Goal: Check status

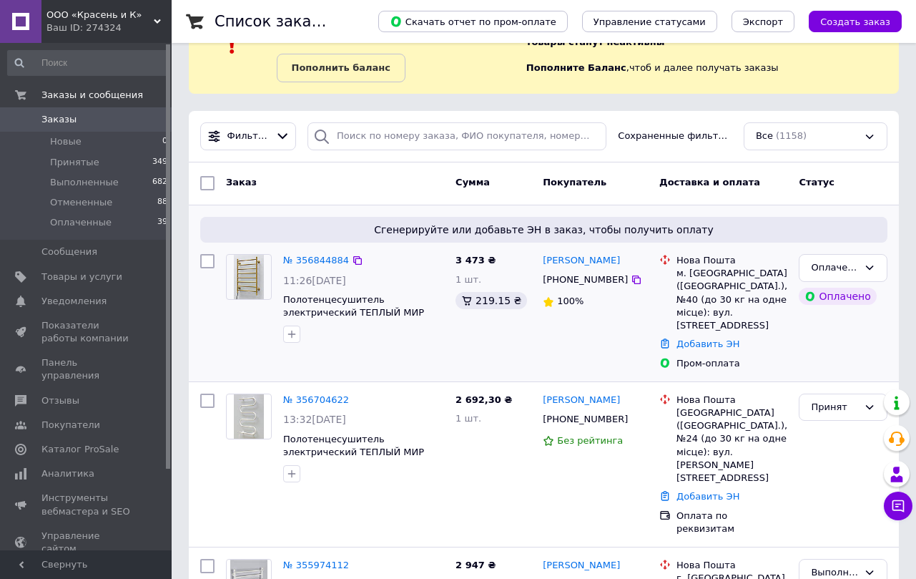
scroll to position [80, 0]
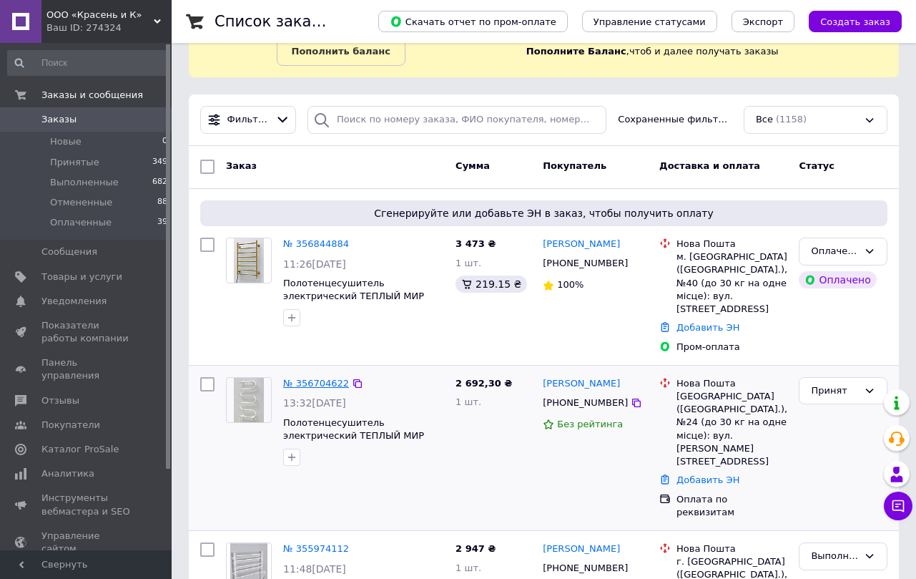
click at [297, 385] on link "№ 356704622" at bounding box center [316, 383] width 66 height 11
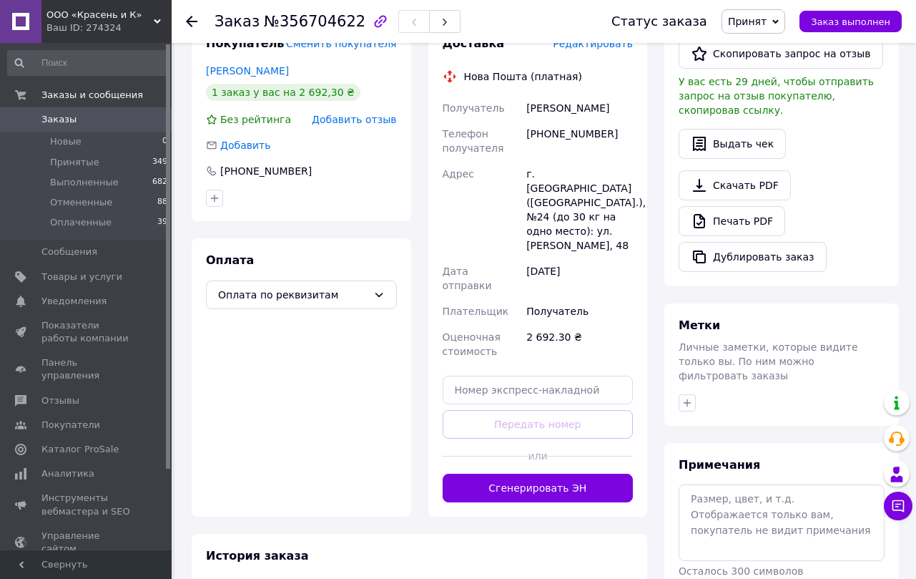
scroll to position [368, 0]
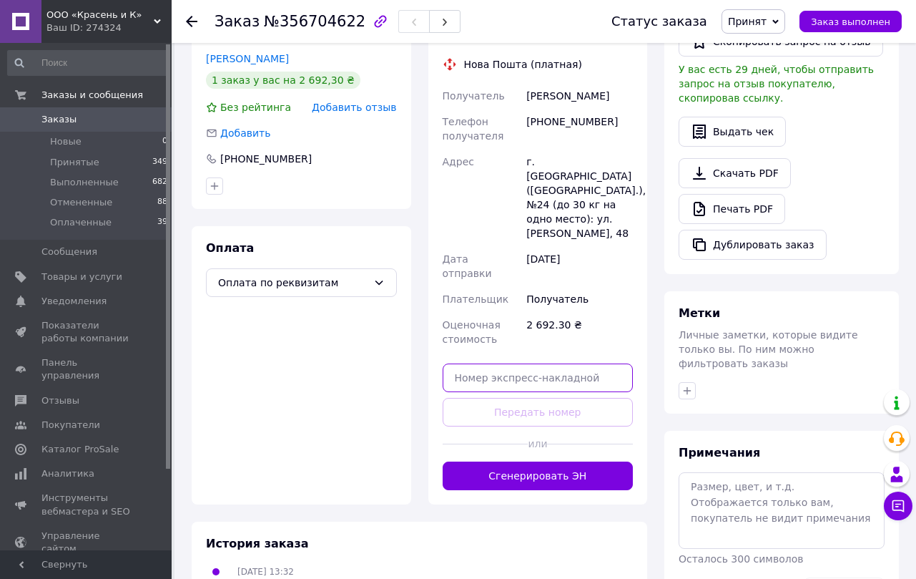
click at [479, 363] on input "text" at bounding box center [538, 377] width 191 height 29
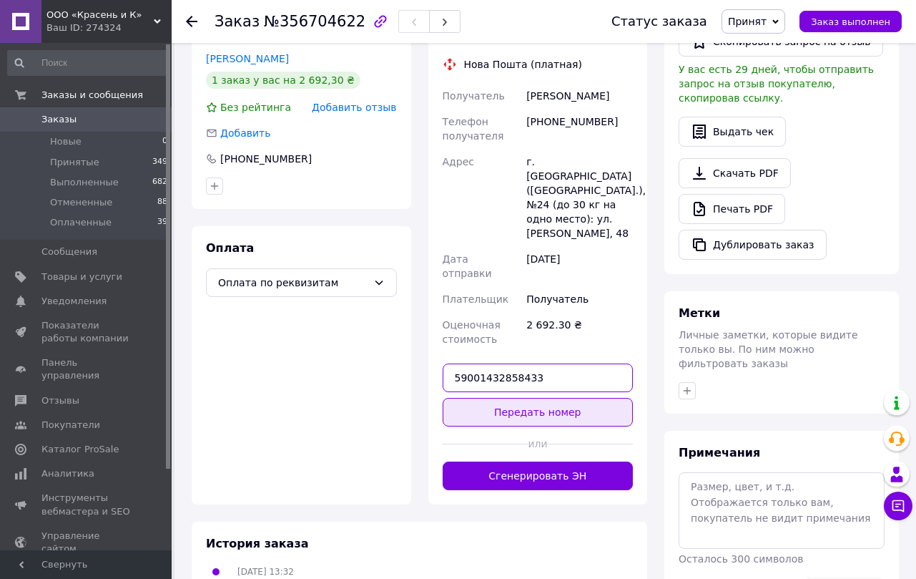
type input "59001432858433"
click at [530, 404] on button "Передать номер" at bounding box center [538, 412] width 191 height 29
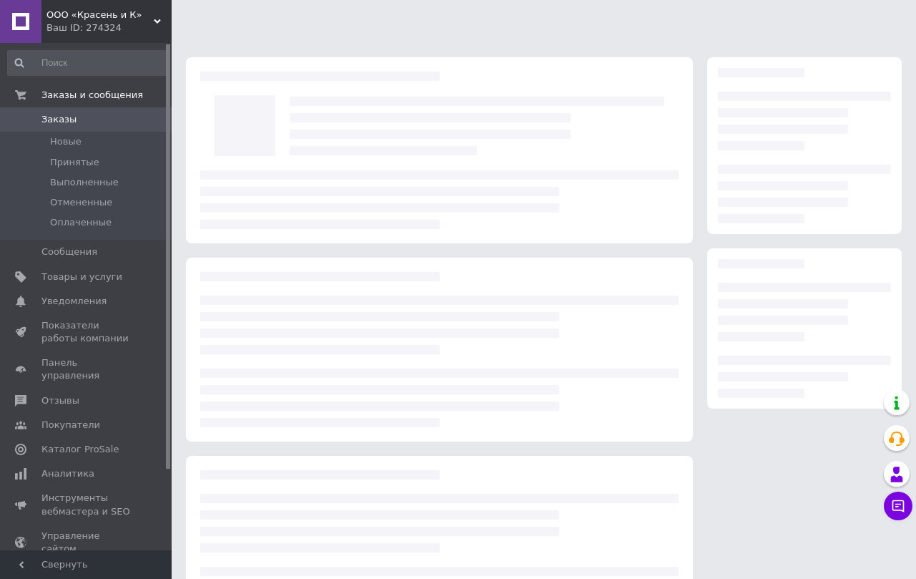
scroll to position [75, 0]
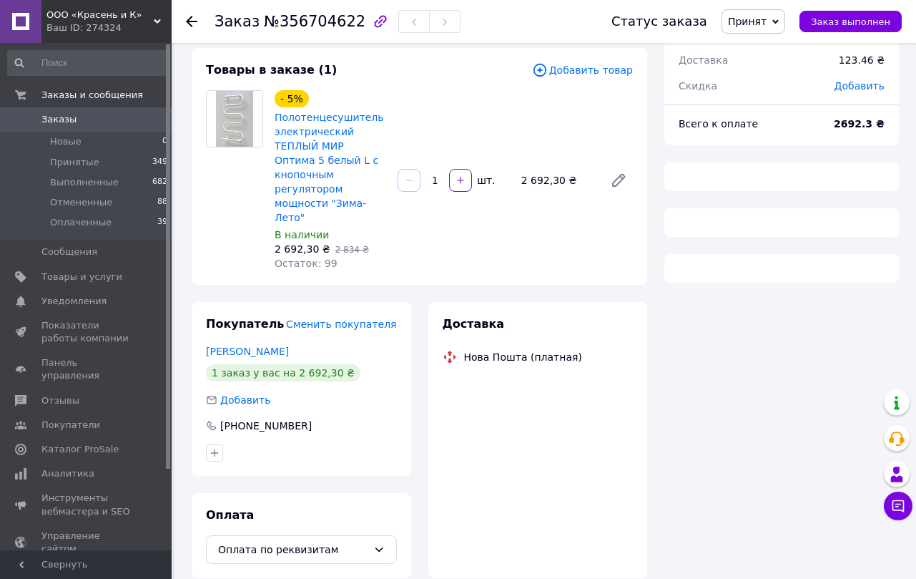
click at [195, 23] on icon at bounding box center [191, 21] width 11 height 11
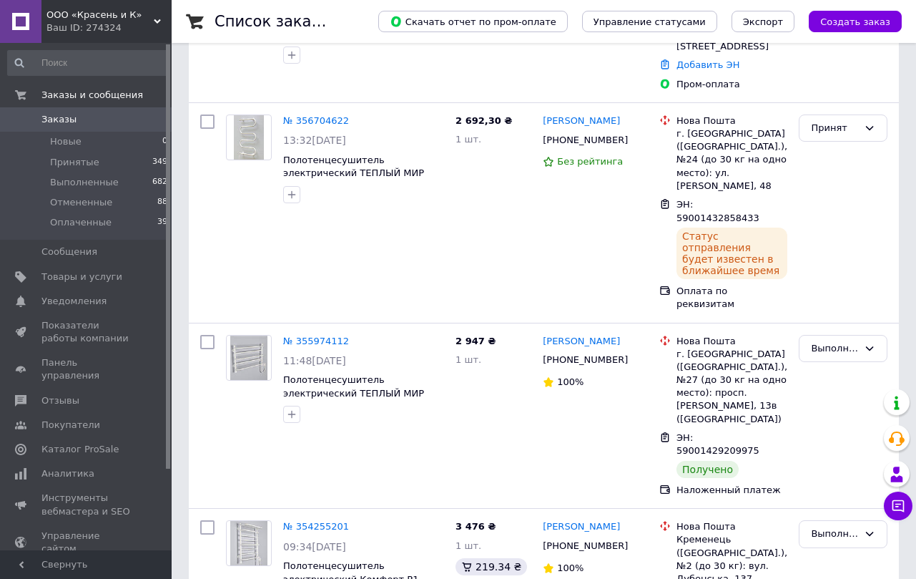
scroll to position [365, 0]
